Goal: Navigation & Orientation: Find specific page/section

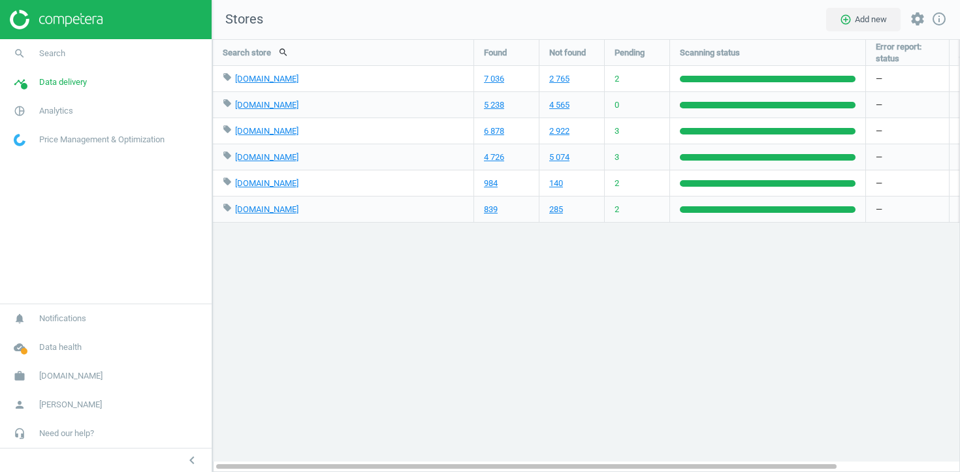
scroll to position [434, 749]
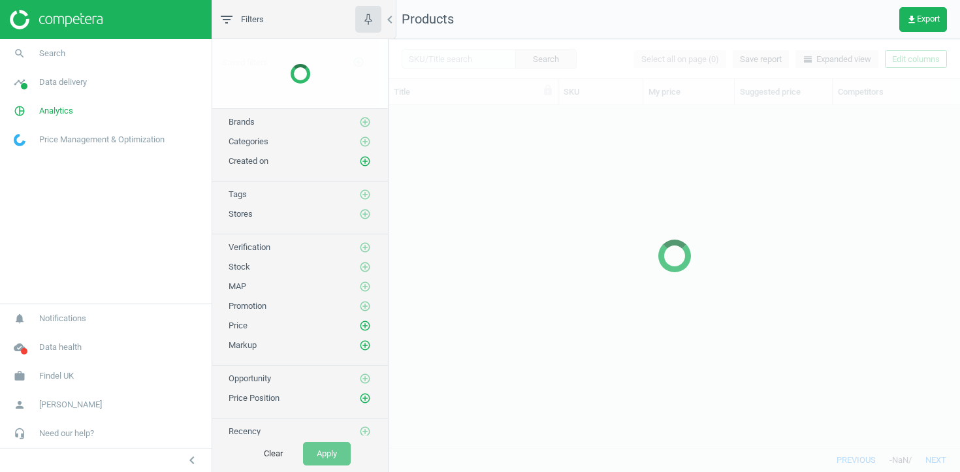
scroll to position [342, 572]
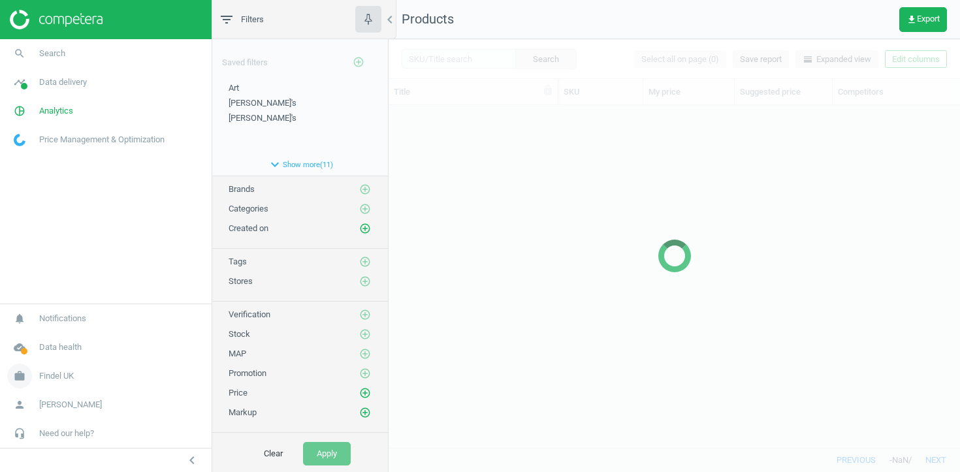
click at [59, 374] on span "Findel UK" at bounding box center [56, 376] width 35 height 12
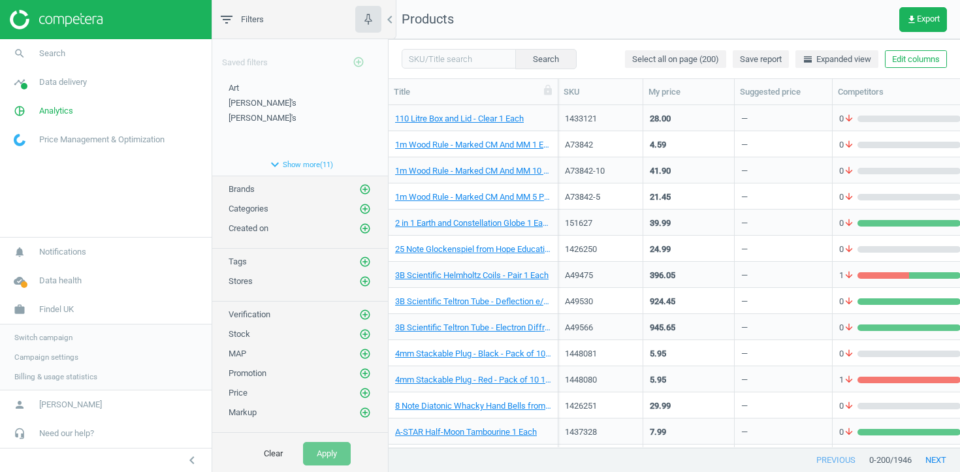
click at [59, 334] on span "Switch campaign" at bounding box center [43, 337] width 58 height 10
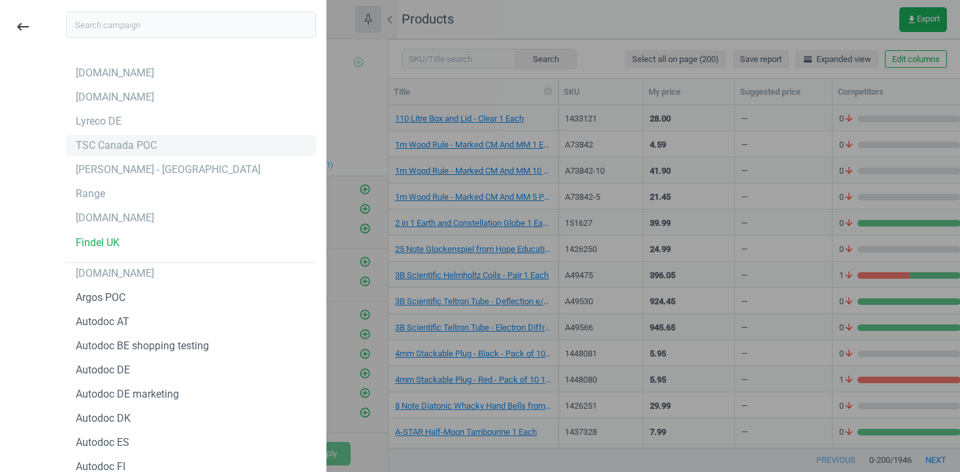
click at [167, 148] on div "TSC Canada POC" at bounding box center [191, 145] width 250 height 21
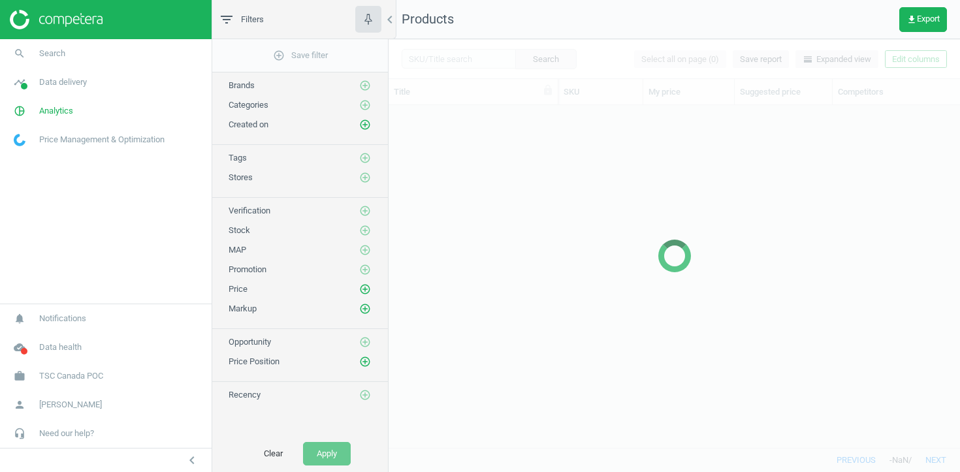
scroll to position [342, 572]
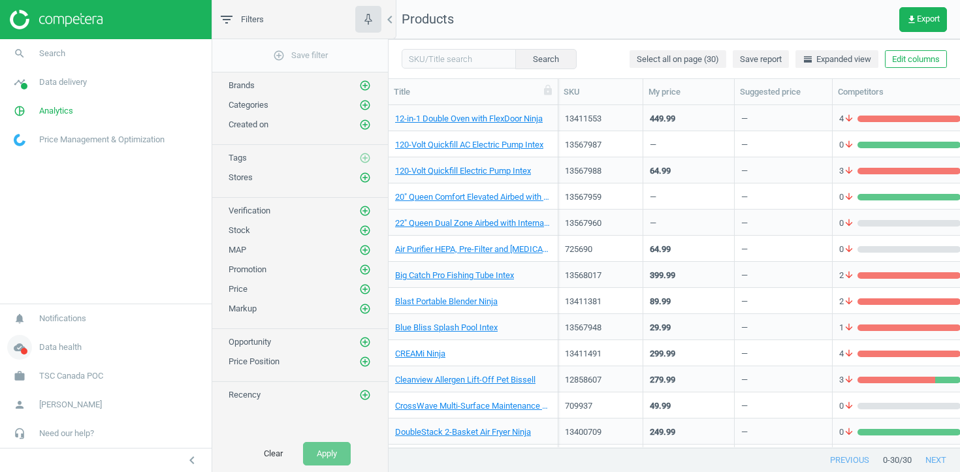
click at [74, 342] on span "Data health" at bounding box center [60, 348] width 42 height 12
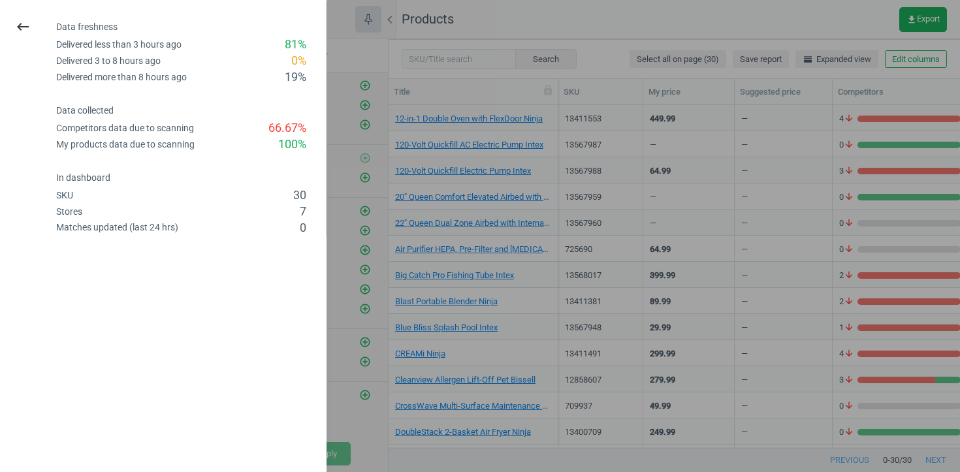
click at [392, 256] on div at bounding box center [480, 236] width 960 height 472
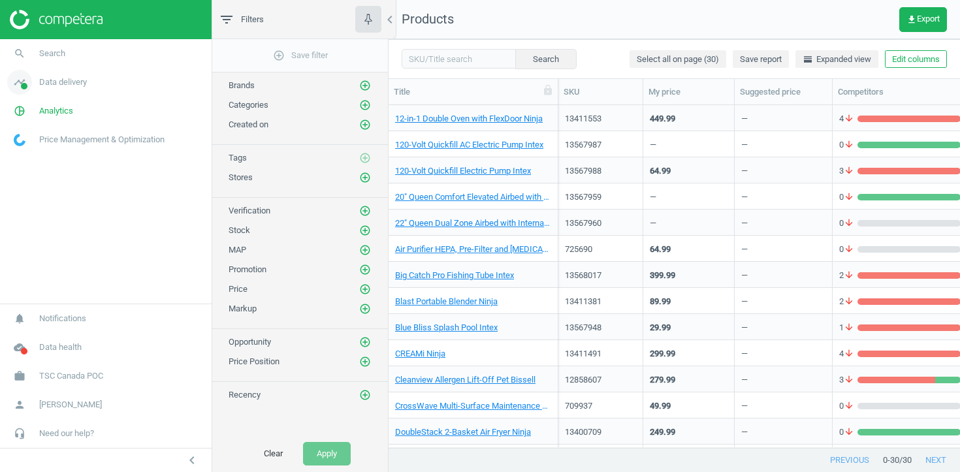
click at [69, 90] on link "timeline Data delivery" at bounding box center [106, 82] width 212 height 29
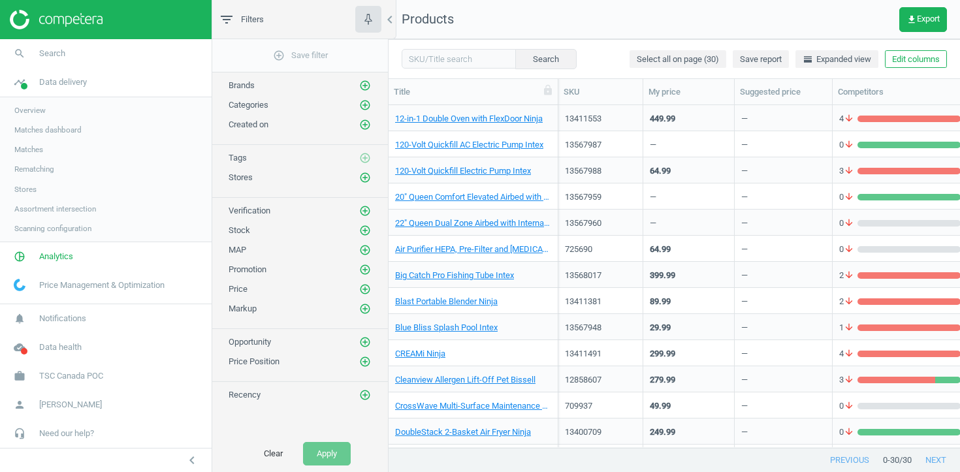
click at [33, 188] on span "Stores" at bounding box center [25, 189] width 22 height 10
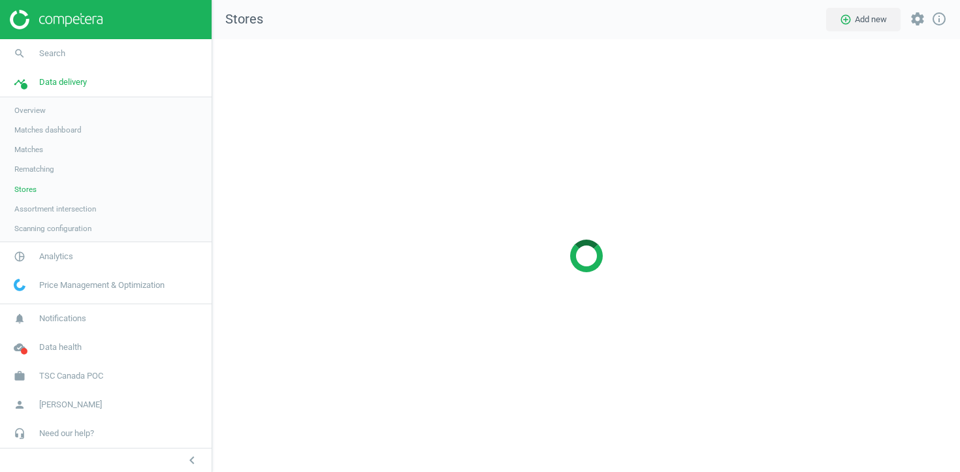
scroll to position [434, 749]
click at [88, 375] on span "TSC Canada POC" at bounding box center [71, 376] width 64 height 12
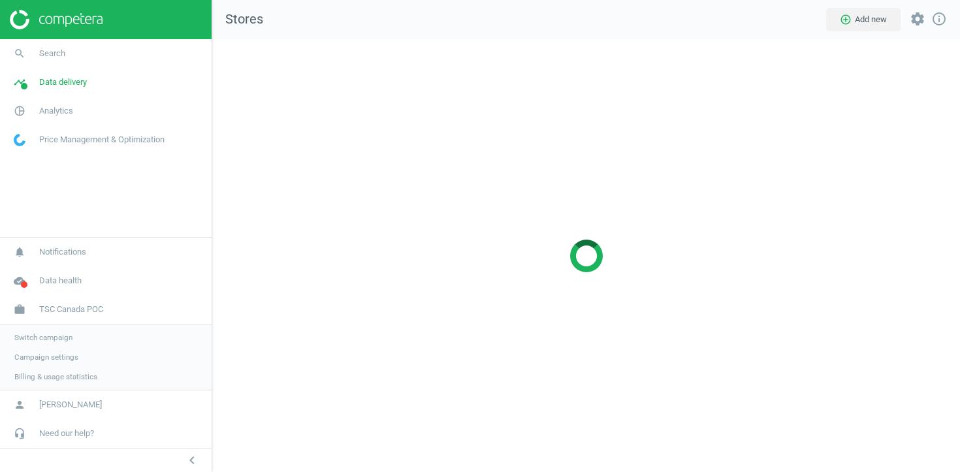
click at [67, 361] on span "Campaign settings" at bounding box center [46, 357] width 64 height 10
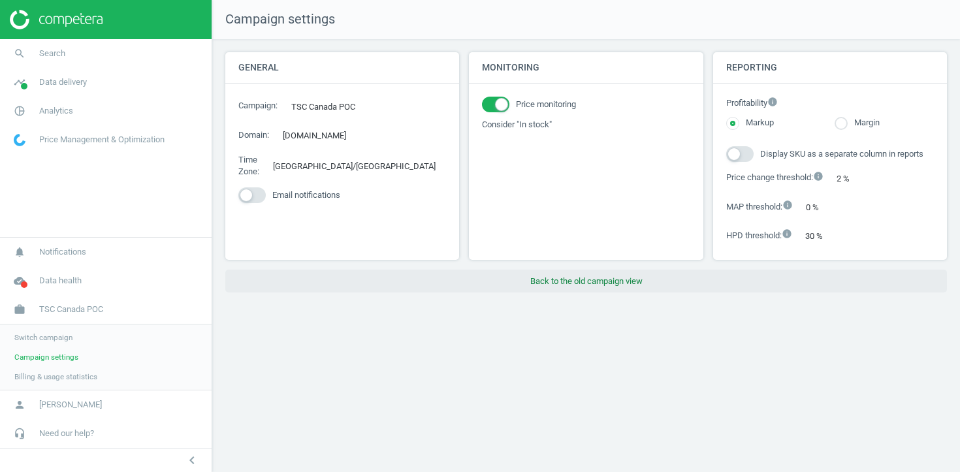
click at [547, 293] on button "Back to the old campaign view" at bounding box center [586, 282] width 722 height 24
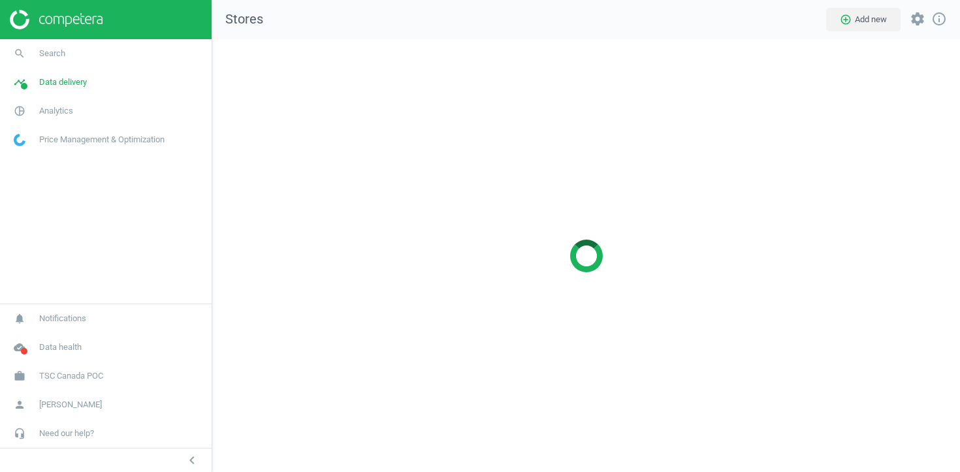
scroll to position [434, 749]
